Goal: Transaction & Acquisition: Subscribe to service/newsletter

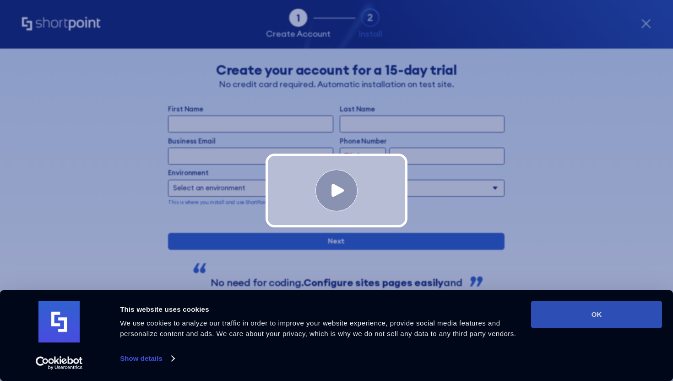
click at [575, 311] on button "OK" at bounding box center [596, 314] width 131 height 27
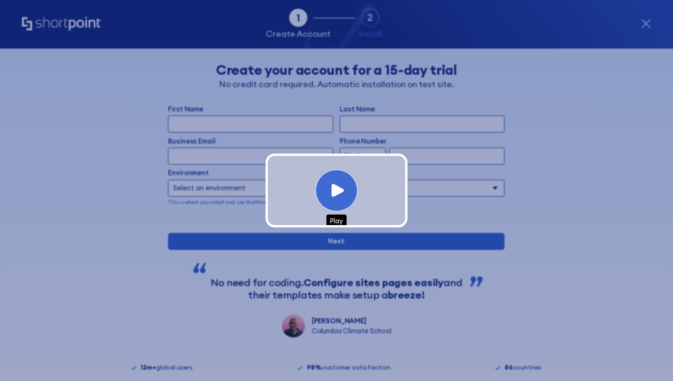
click at [332, 196] on icon at bounding box center [338, 190] width 12 height 13
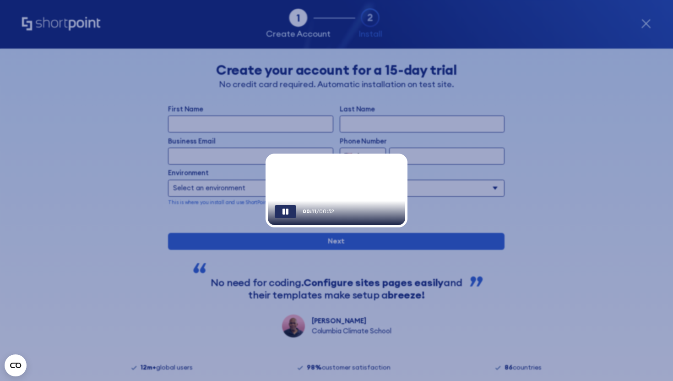
click at [333, 197] on video "Your browser does not support the video tag." at bounding box center [337, 191] width 139 height 70
